Goal: Transaction & Acquisition: Book appointment/travel/reservation

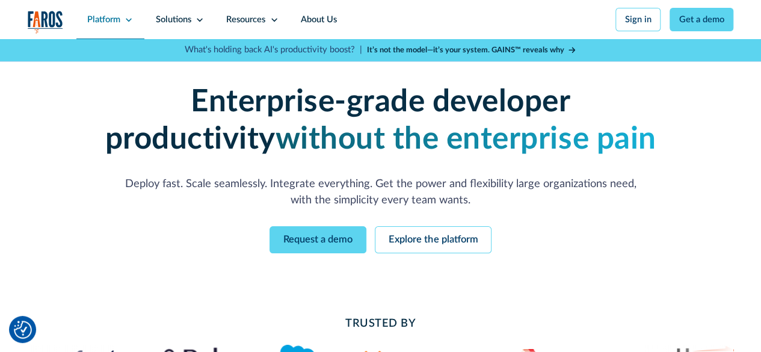
click at [131, 14] on div "Platform" at bounding box center [110, 19] width 69 height 39
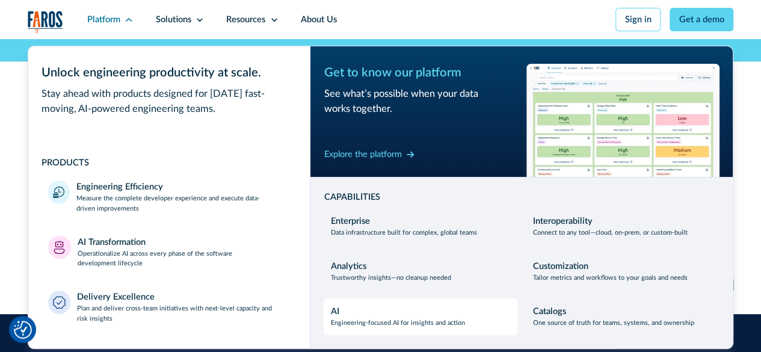
scroll to position [76, 0]
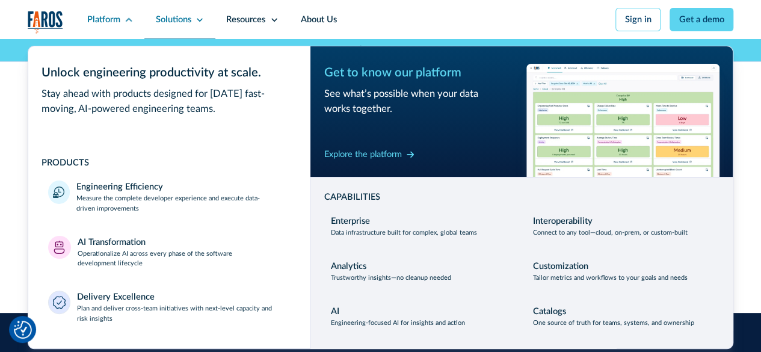
click at [192, 17] on div "Solutions" at bounding box center [179, 19] width 71 height 39
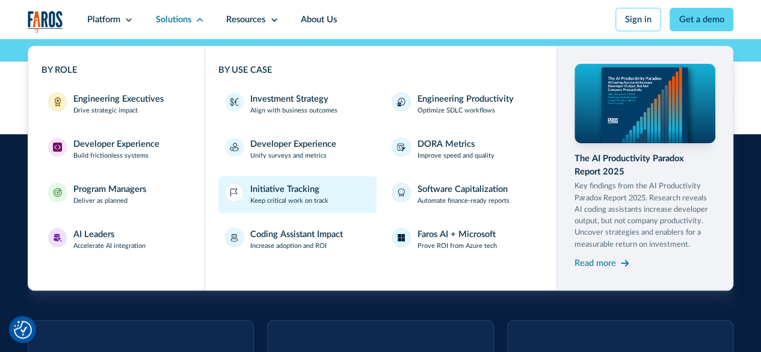
scroll to position [0, 0]
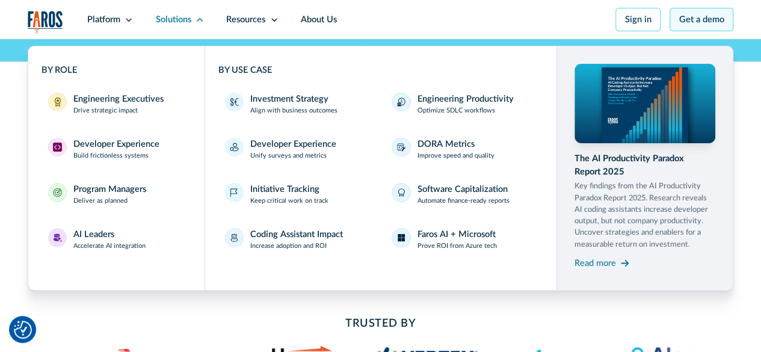
click at [693, 23] on link "Get a demo" at bounding box center [701, 19] width 64 height 23
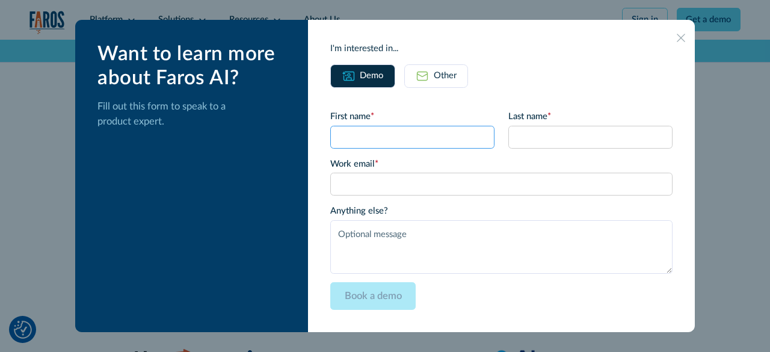
click at [440, 134] on input "First name *" at bounding box center [412, 137] width 164 height 23
type input "[PERSON_NAME]"
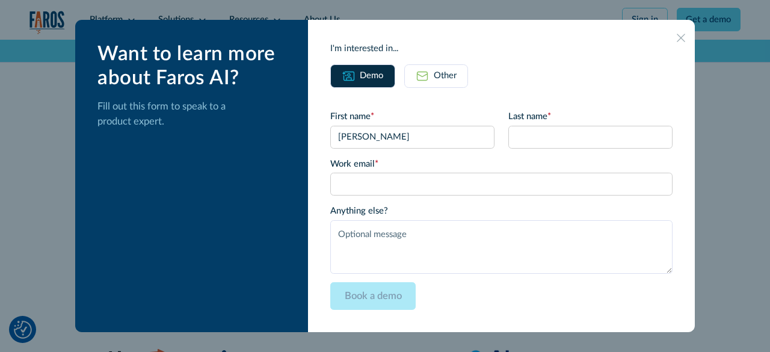
type input "[PERSON_NAME]"
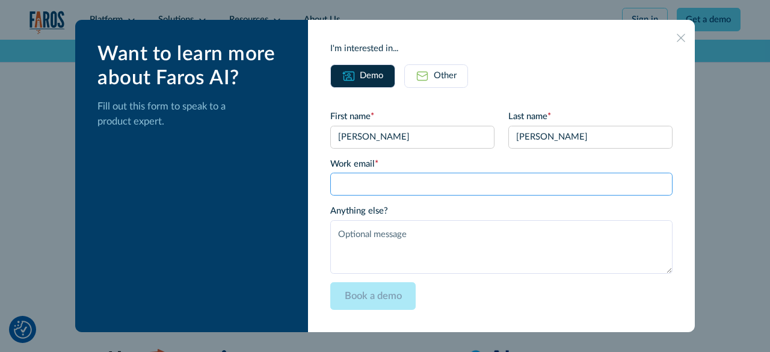
type input "[EMAIL_ADDRESS][DOMAIN_NAME]"
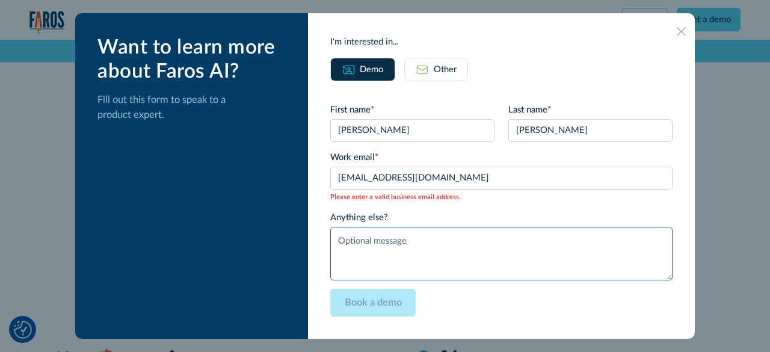
click at [399, 233] on textarea "Anything else?" at bounding box center [501, 254] width 342 height 54
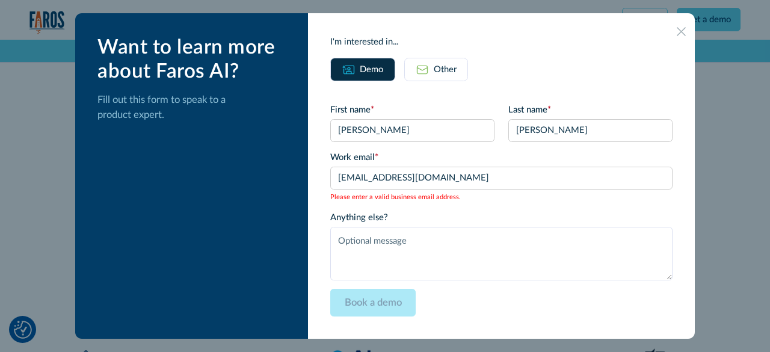
click at [677, 33] on icon at bounding box center [681, 31] width 9 height 9
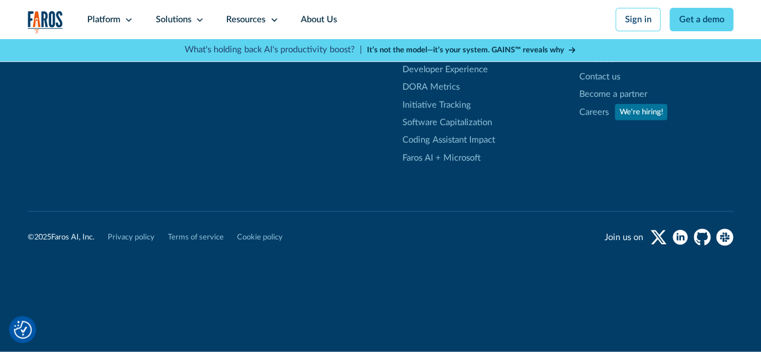
scroll to position [3621, 0]
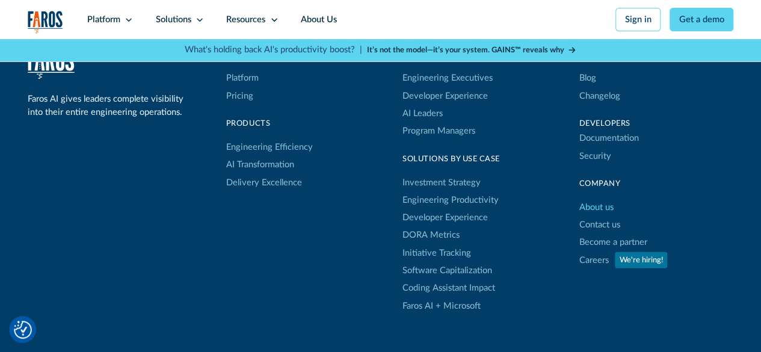
click at [596, 216] on link "About us" at bounding box center [596, 207] width 34 height 17
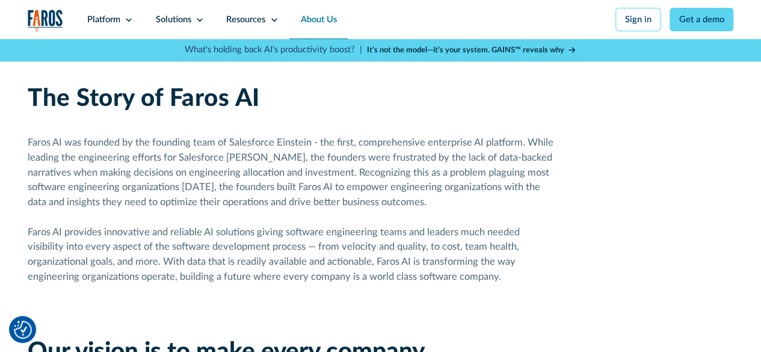
scroll to position [610, 0]
